Goal: Transaction & Acquisition: Purchase product/service

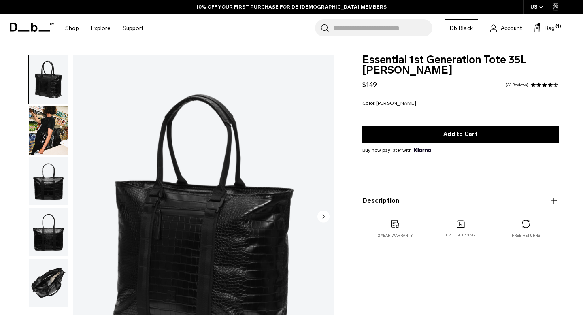
click at [350, 29] on input "Search for Bags, Luggage..." at bounding box center [382, 27] width 99 height 17
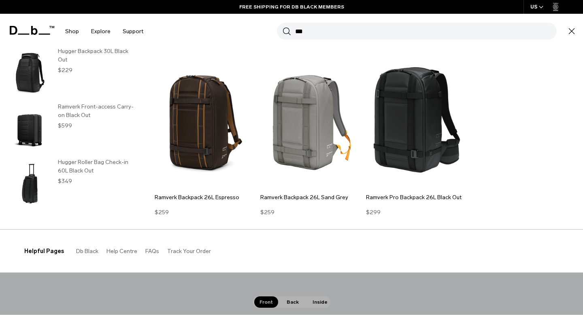
scroll to position [1103, 0]
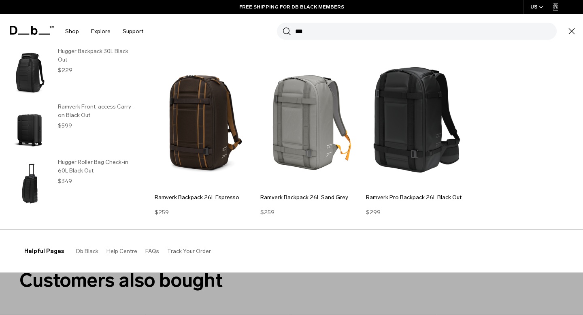
type input "***"
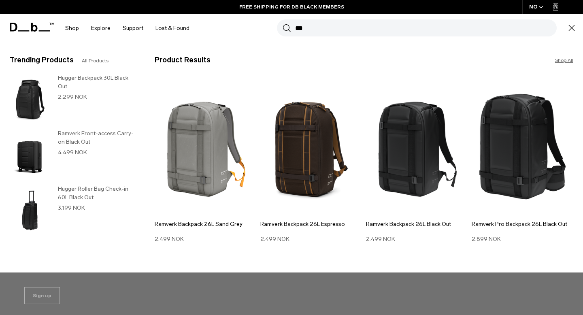
type input "***"
